Goal: Navigation & Orientation: Understand site structure

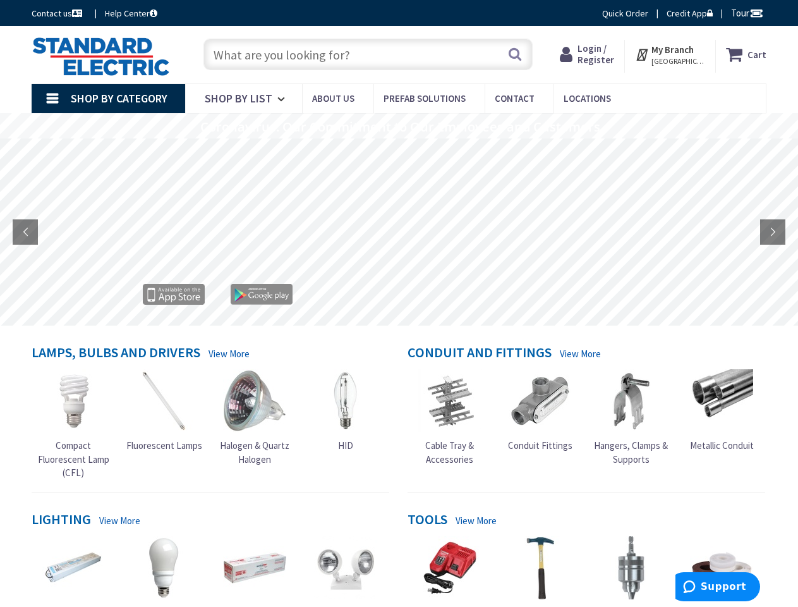
click at [399, 303] on rs-layer at bounding box center [400, 233] width 798 height 187
click at [745, 13] on span "Tour" at bounding box center [747, 13] width 32 height 12
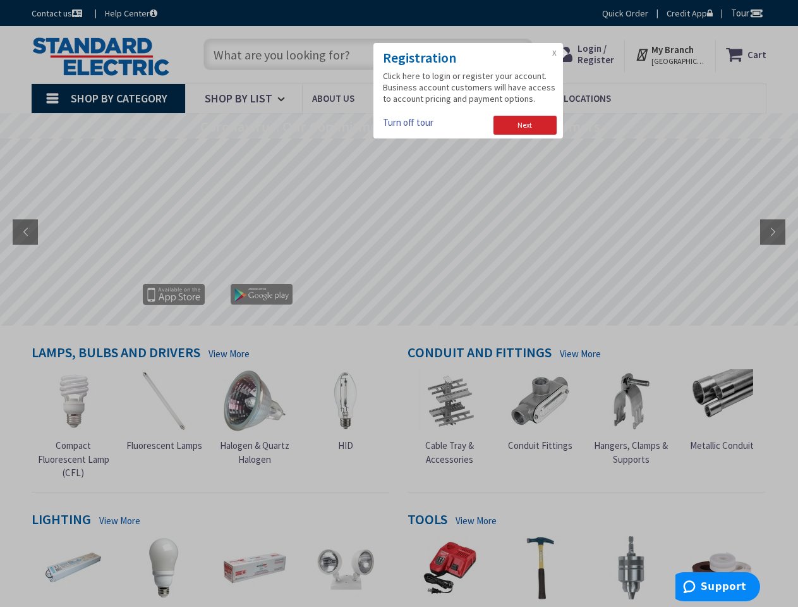
click at [756, 13] on div at bounding box center [399, 303] width 798 height 607
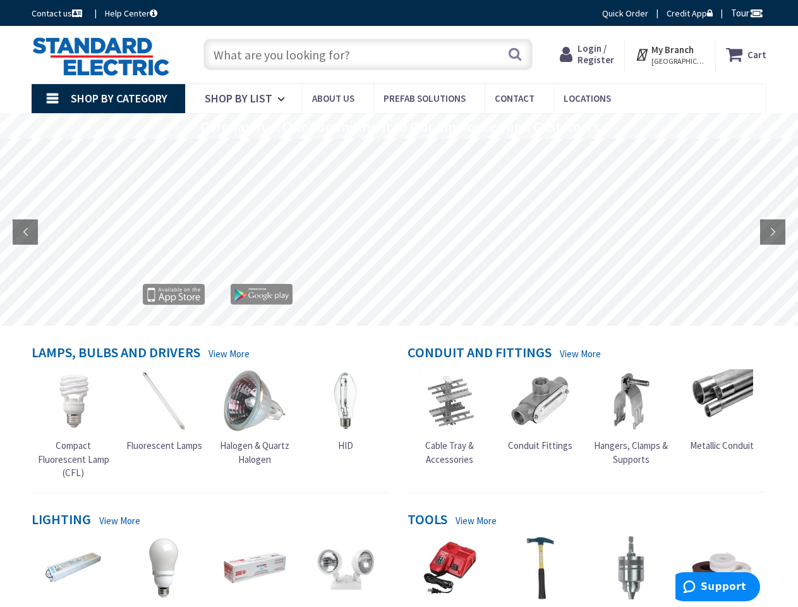
click at [670, 54] on strong "My Branch" at bounding box center [672, 50] width 42 height 12
click at [108, 99] on span "Shop By Category" at bounding box center [119, 98] width 97 height 15
click at [399, 126] on rs-layer "Coronavirus: Our Commitment to Our Employees and Customers" at bounding box center [400, 127] width 400 height 14
click at [398, 127] on rs-layer "Coronavirus: Our Commitment to Our Employees and Customers" at bounding box center [400, 127] width 400 height 14
click at [399, 232] on rs-layer at bounding box center [400, 233] width 798 height 187
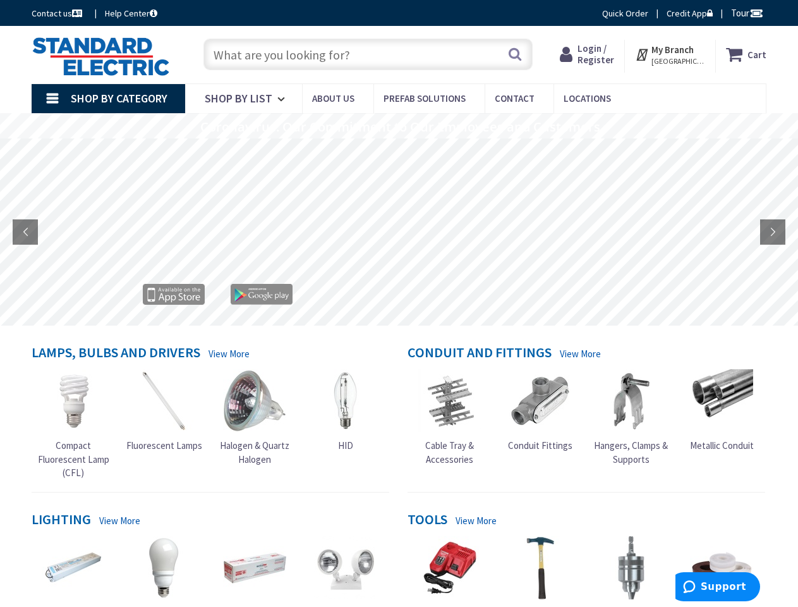
click at [25, 232] on rs-arrow at bounding box center [25, 231] width 25 height 25
click at [773, 232] on rs-arrow at bounding box center [772, 231] width 25 height 25
